Goal: Task Accomplishment & Management: Manage account settings

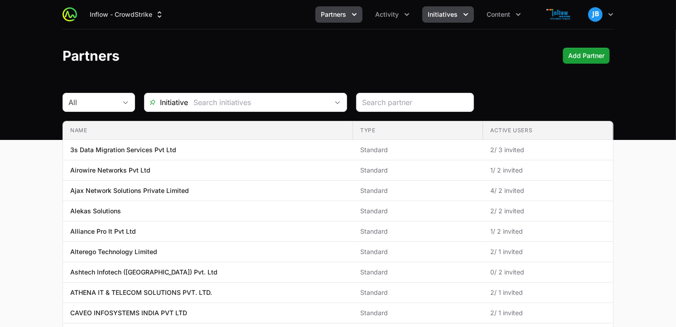
click at [443, 19] on span "Initiatives" at bounding box center [443, 14] width 30 height 9
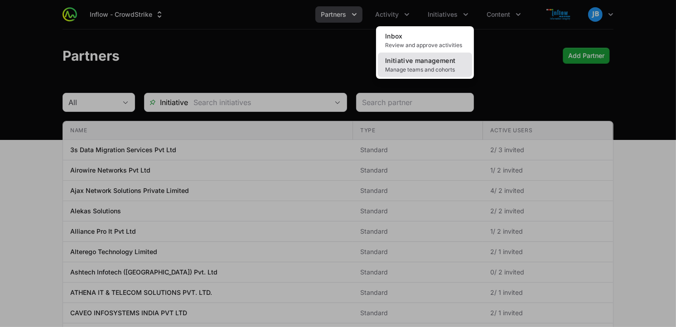
click at [424, 63] on span "Initiative management" at bounding box center [420, 61] width 70 height 8
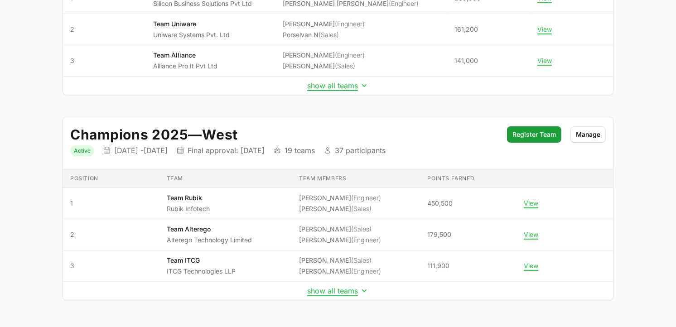
scroll to position [218, 0]
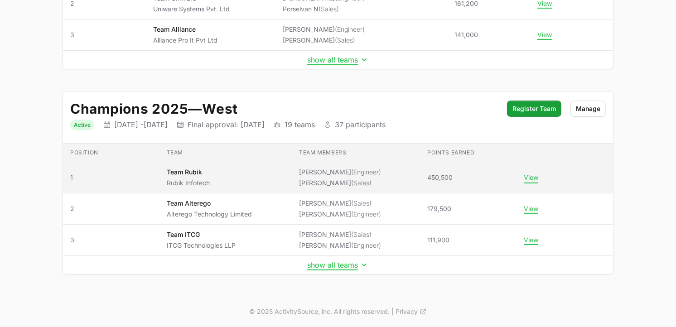
click at [532, 177] on button "View" at bounding box center [531, 177] width 14 height 8
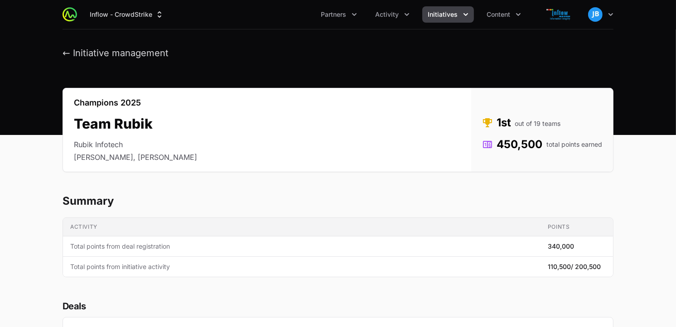
drag, startPoint x: 675, startPoint y: 58, endPoint x: 685, endPoint y: 116, distance: 59.2
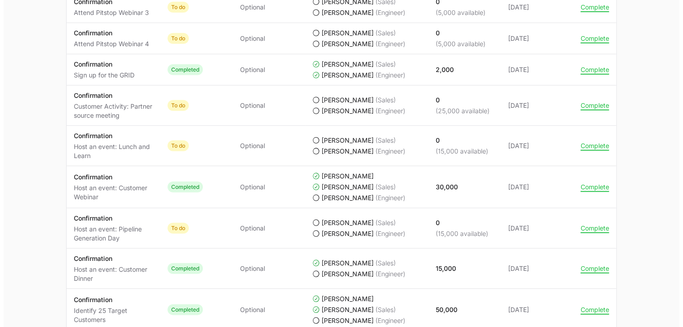
scroll to position [804, 0]
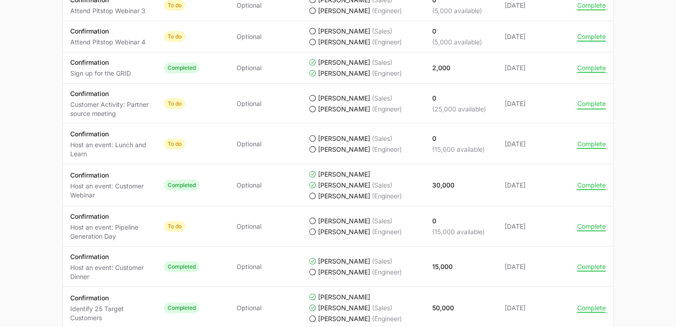
click at [583, 105] on button "Complete" at bounding box center [591, 104] width 29 height 8
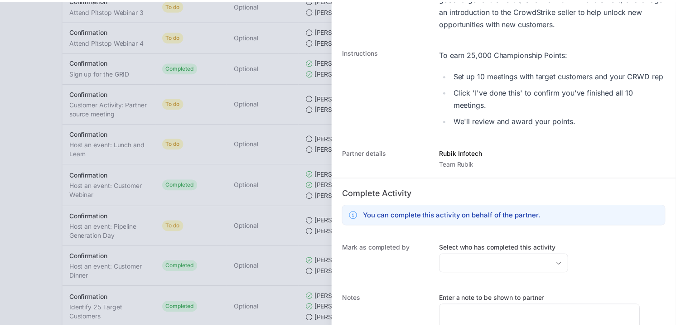
scroll to position [192, 0]
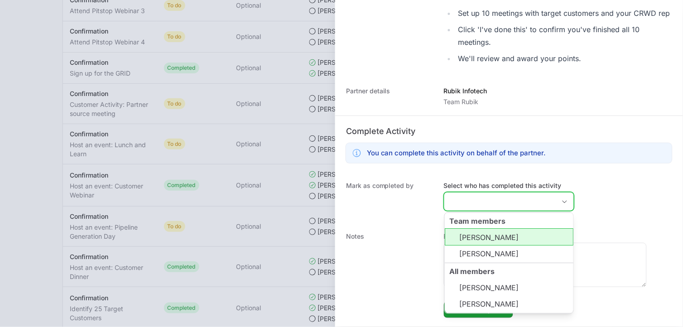
click at [544, 202] on input "Select who has completed this activity" at bounding box center [499, 202] width 111 height 18
click at [495, 241] on li "[PERSON_NAME]" at bounding box center [509, 237] width 129 height 17
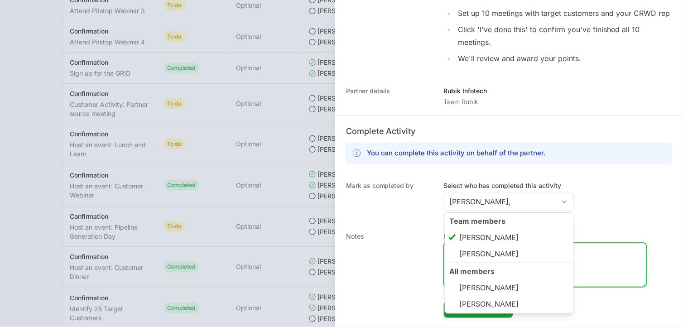
type input "[PERSON_NAME]"
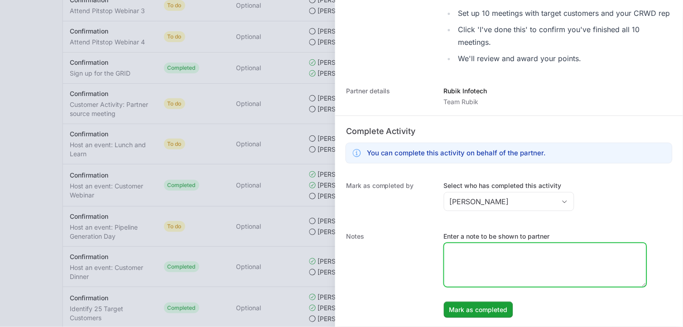
click at [587, 248] on textarea "Enter a note to be shown to partner" at bounding box center [545, 264] width 202 height 43
type textarea "Meeting done with Deep & Manak with End customer on [DATE]"
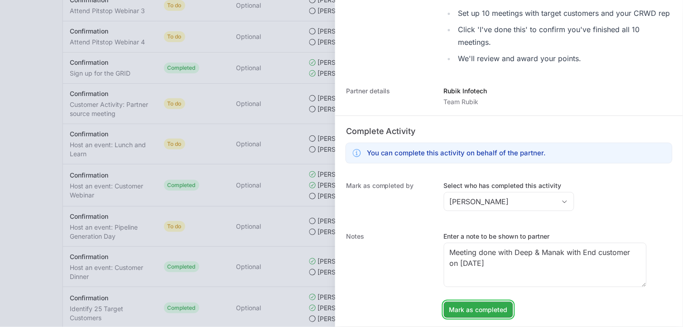
click at [483, 306] on span "Mark as completed" at bounding box center [478, 309] width 58 height 11
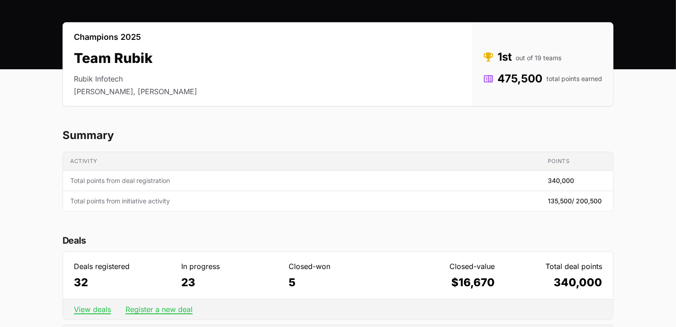
scroll to position [0, 0]
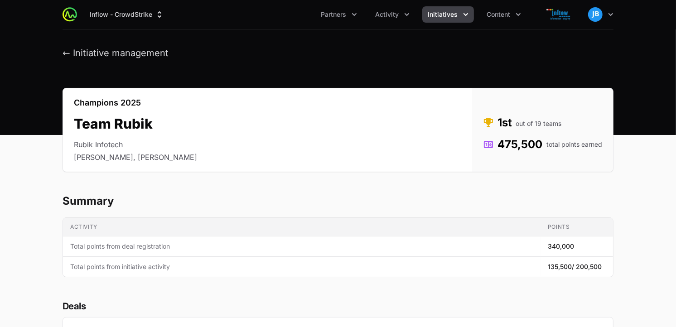
click at [446, 11] on span "Initiatives" at bounding box center [443, 14] width 30 height 9
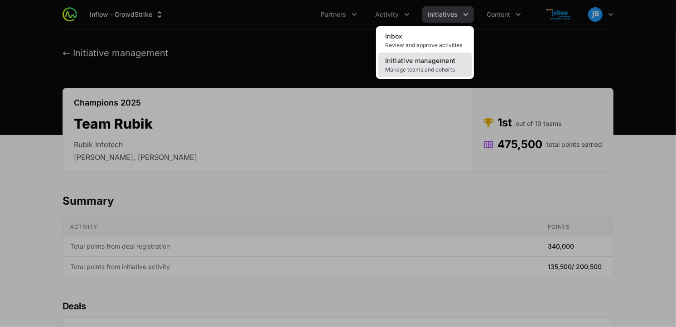
click at [419, 57] on span "Initiative management" at bounding box center [420, 61] width 70 height 8
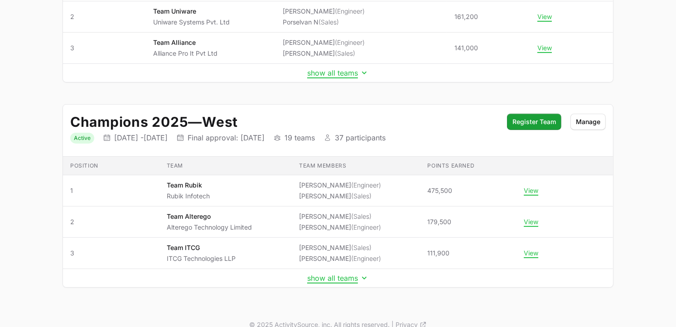
scroll to position [218, 0]
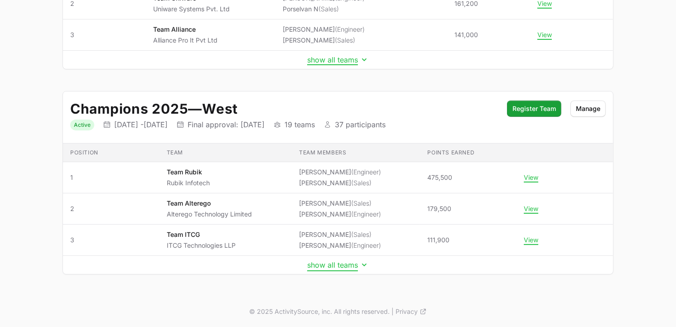
click at [327, 269] on button "show all teams" at bounding box center [338, 264] width 62 height 9
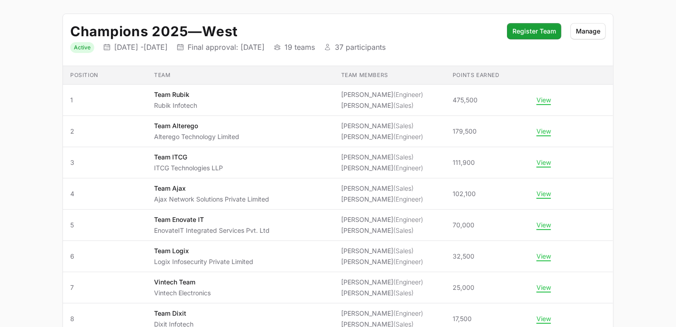
scroll to position [288, 0]
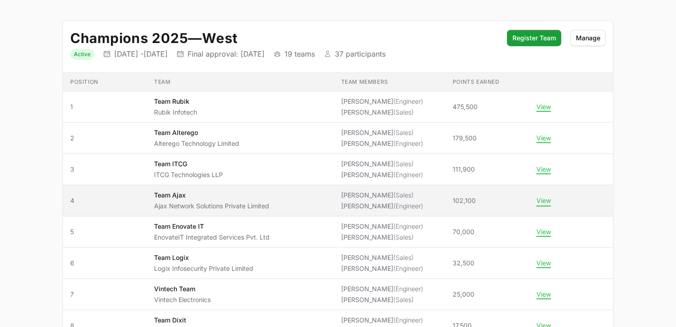
click at [539, 202] on button "View" at bounding box center [543, 201] width 14 height 8
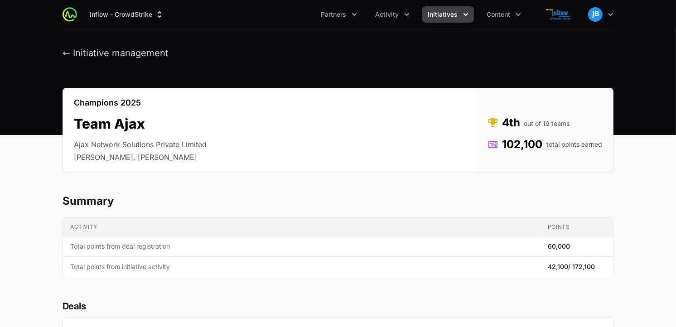
click at [442, 16] on span "Initiatives" at bounding box center [443, 14] width 30 height 9
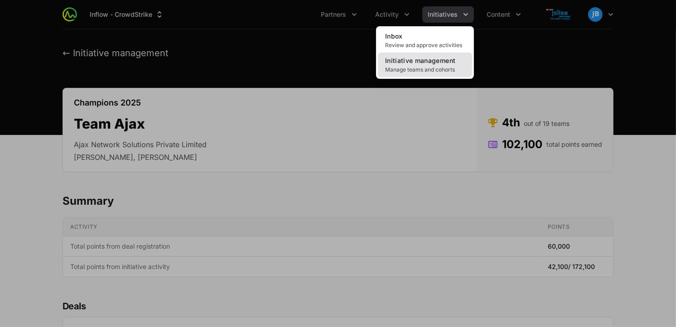
click at [422, 61] on span "Initiative management" at bounding box center [420, 61] width 70 height 8
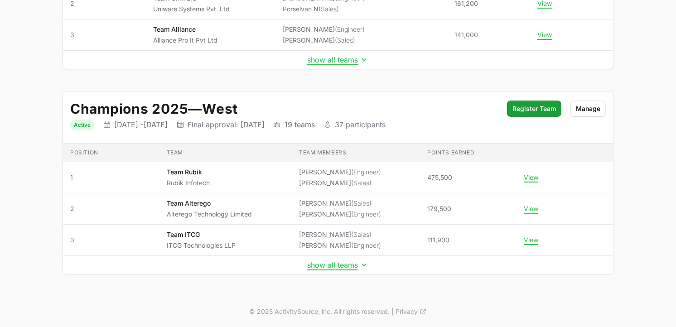
scroll to position [214, 0]
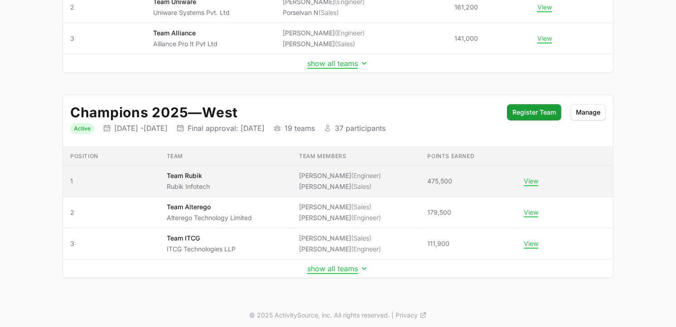
drag, startPoint x: 460, startPoint y: 182, endPoint x: 424, endPoint y: 179, distance: 36.8
click at [424, 179] on td "Points earned 475,500" at bounding box center [468, 181] width 96 height 31
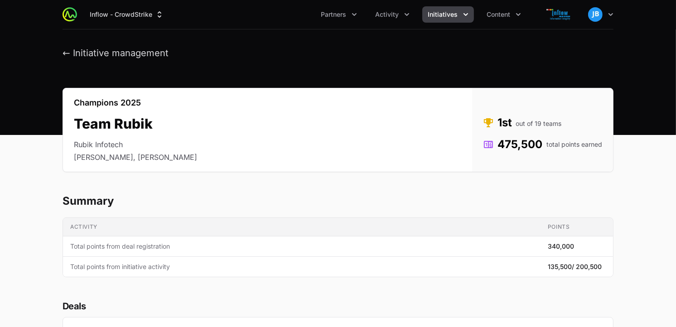
click at [472, 13] on button "Initiatives" at bounding box center [448, 14] width 52 height 16
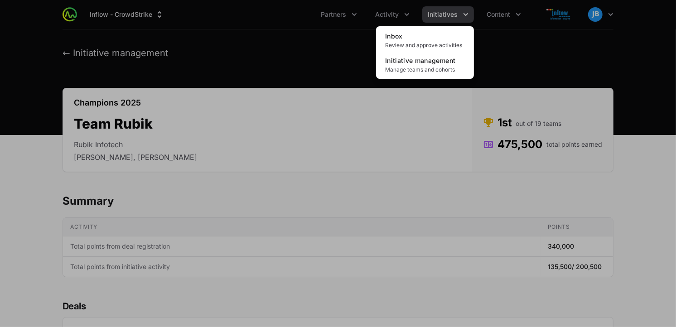
click at [472, 13] on div "Initiatives menu" at bounding box center [338, 163] width 676 height 327
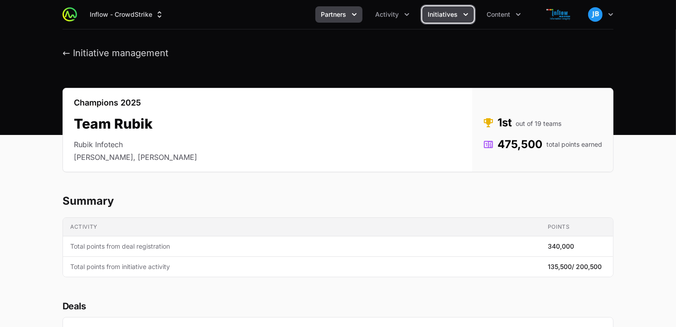
click at [352, 18] on icon "Partners menu" at bounding box center [354, 14] width 9 height 9
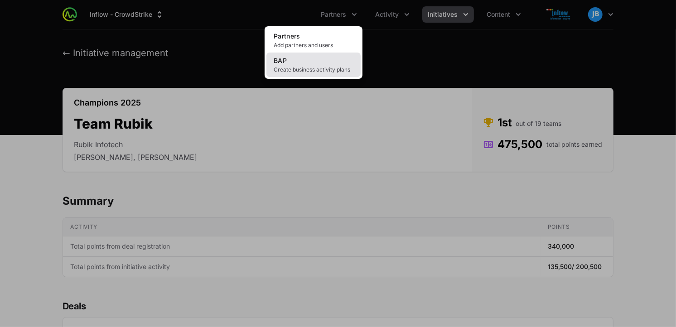
click at [307, 62] on link "BAP Create business activity plans" at bounding box center [313, 65] width 94 height 24
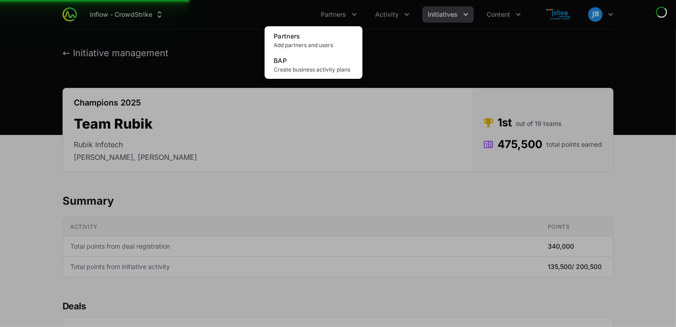
click at [460, 12] on div "Partners menu" at bounding box center [338, 163] width 676 height 327
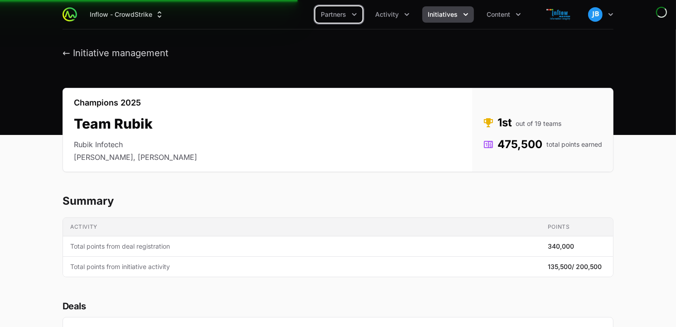
click at [461, 12] on icon "Initiatives menu" at bounding box center [465, 14] width 9 height 9
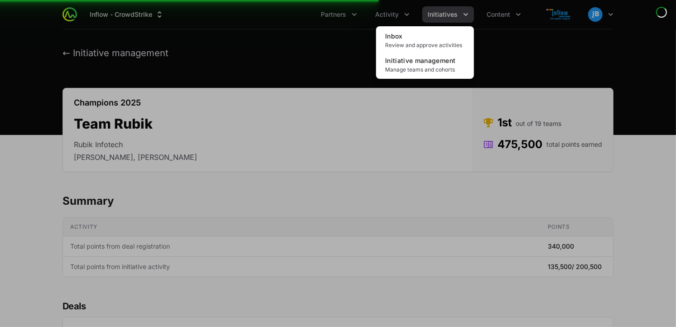
click at [514, 11] on div "Initiatives menu" at bounding box center [338, 163] width 676 height 327
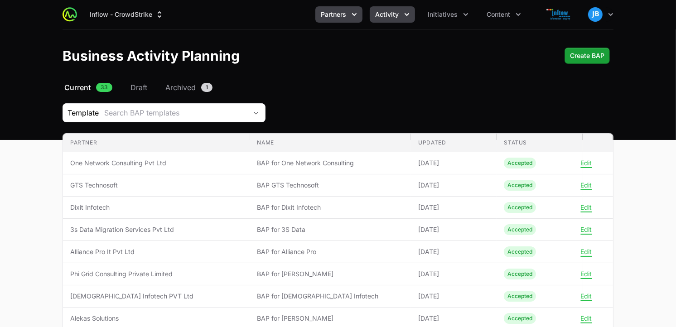
click at [400, 20] on button "Activity" at bounding box center [392, 14] width 45 height 16
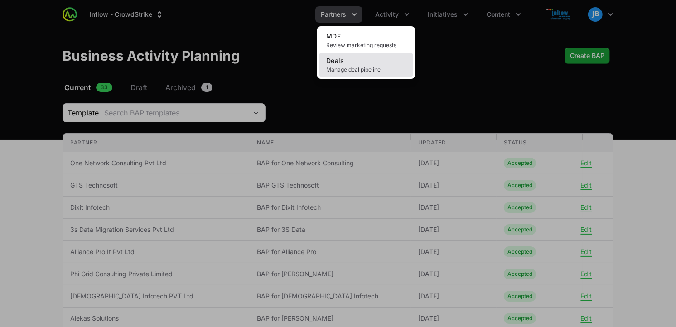
click at [361, 58] on link "Deals Manage deal pipeline" at bounding box center [366, 65] width 94 height 24
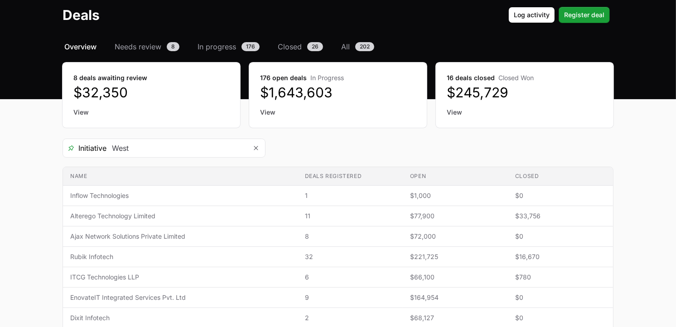
scroll to position [39, 0]
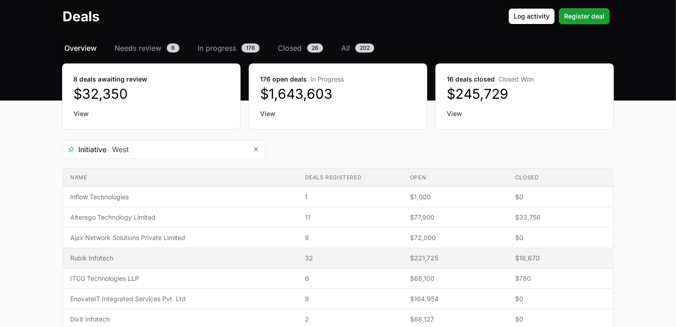
click at [92, 254] on span "Rubik Infotech" at bounding box center [180, 258] width 220 height 9
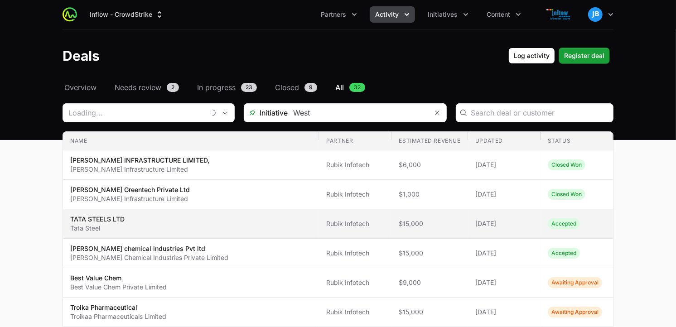
type input "Rubik Infotech"
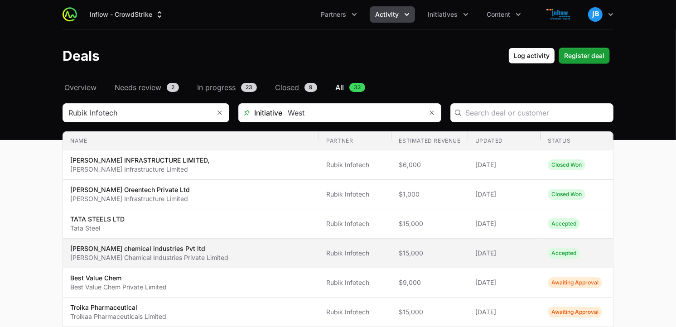
click at [124, 253] on p "[PERSON_NAME] chemical industries Pvt ltd" at bounding box center [149, 248] width 158 height 9
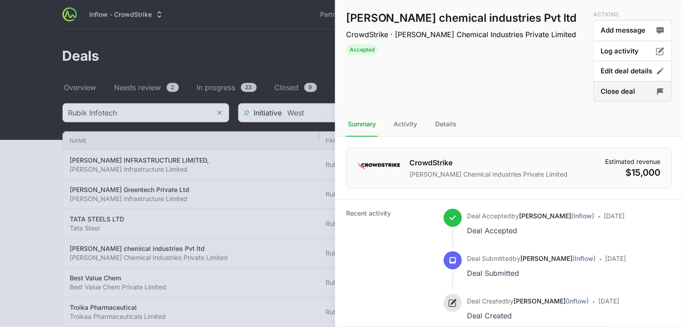
click at [634, 92] on button "Close deal" at bounding box center [632, 91] width 79 height 21
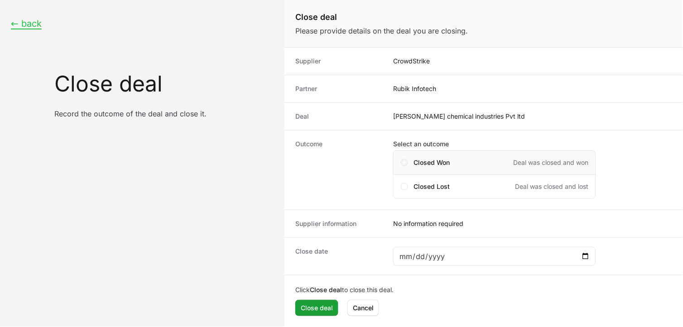
click at [405, 162] on span "Close deal form" at bounding box center [404, 162] width 3 height 3
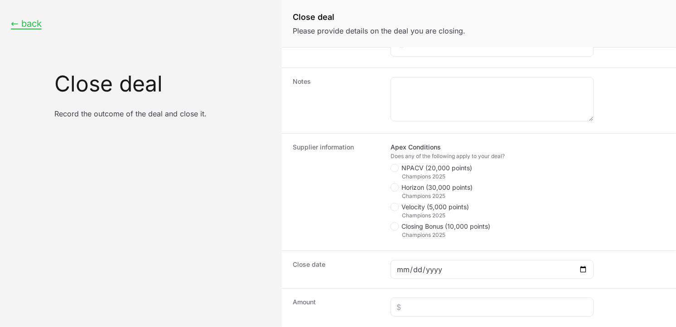
scroll to position [193, 0]
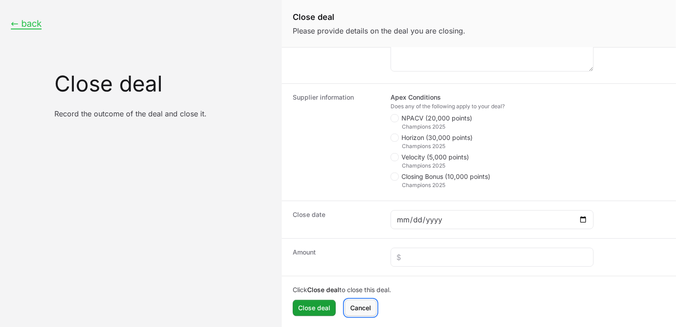
click at [370, 305] on span "Cancel" at bounding box center [360, 308] width 21 height 11
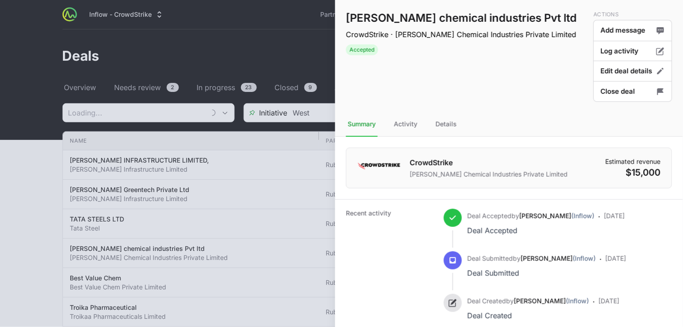
type input "Rubik Infotech"
click at [249, 34] on div at bounding box center [341, 163] width 683 height 327
